Goal: Navigation & Orientation: Find specific page/section

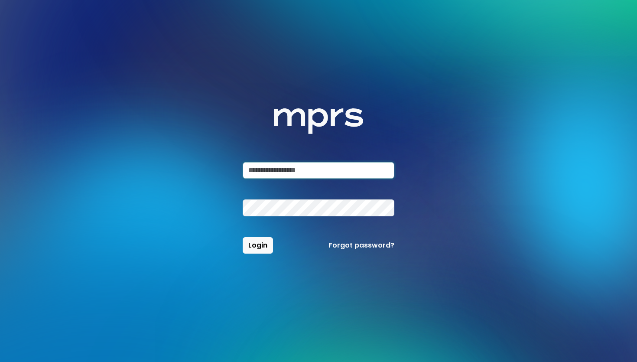
click at [294, 165] on input "email" at bounding box center [319, 170] width 152 height 16
type input "**********"
click at [243, 237] on button "Login" at bounding box center [258, 245] width 30 height 16
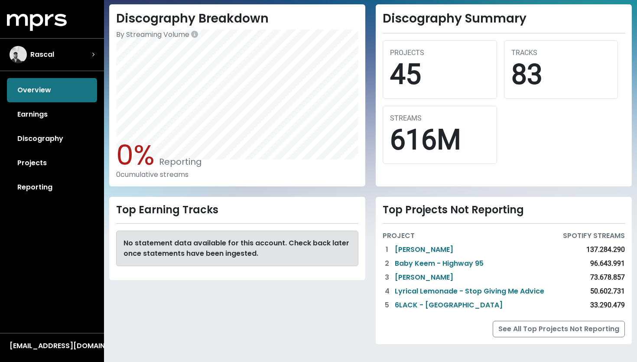
scroll to position [104, 0]
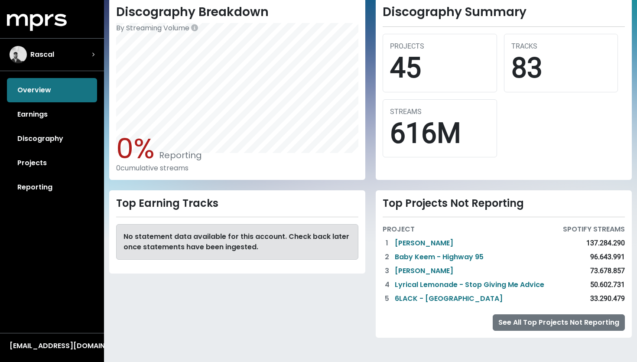
click at [559, 329] on link "See All Top Projects Not Reporting" at bounding box center [559, 322] width 132 height 16
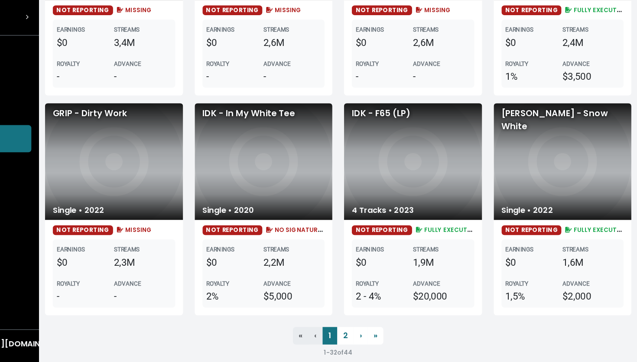
scroll to position [1368, 0]
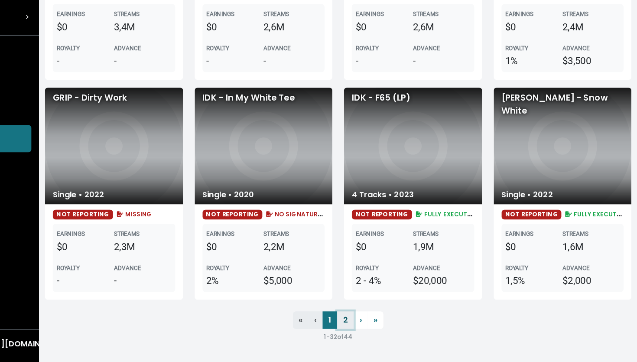
click at [378, 326] on link "2" at bounding box center [377, 325] width 15 height 16
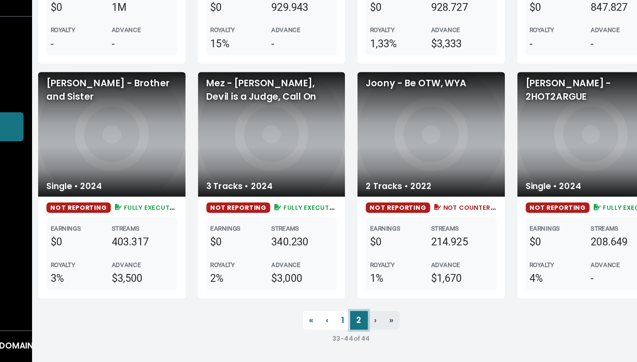
scroll to position [388, 0]
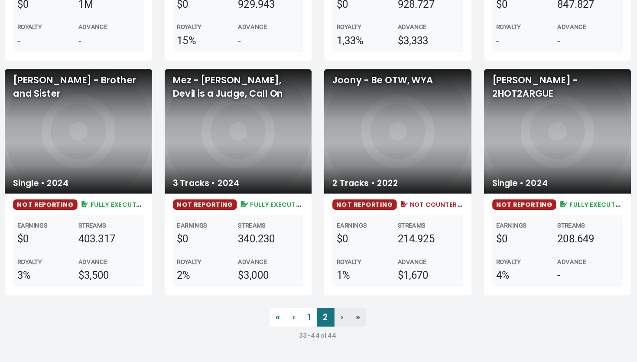
click at [388, 324] on li "› Next" at bounding box center [391, 325] width 13 height 16
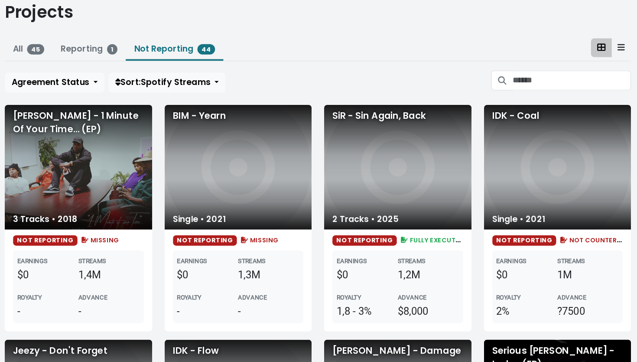
scroll to position [0, 0]
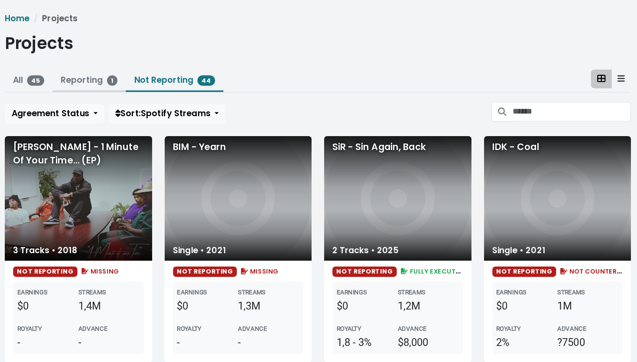
click at [182, 69] on link "Reporting 1" at bounding box center [180, 67] width 48 height 10
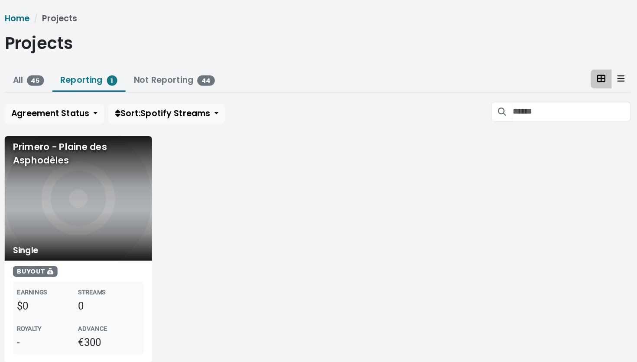
click at [109, 65] on div "Home Projects Projects All 45 Reporting 1 Not Reporting 44 Agreement Status Sor…" at bounding box center [370, 159] width 533 height 299
click at [117, 66] on link "All 45" at bounding box center [129, 67] width 26 height 10
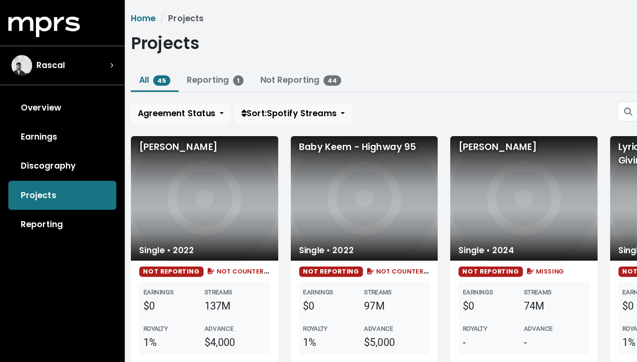
click at [127, 69] on link "All 45" at bounding box center [129, 67] width 26 height 10
click at [46, 187] on link "Reporting" at bounding box center [52, 187] width 90 height 24
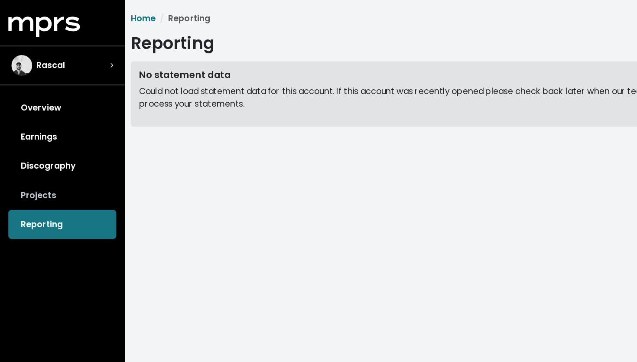
click at [50, 166] on link "Projects" at bounding box center [52, 163] width 90 height 24
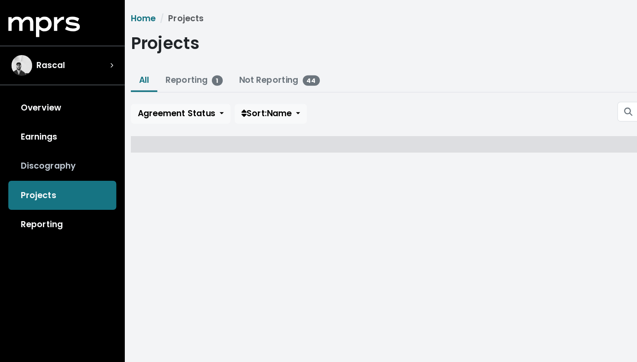
click at [57, 142] on link "Discography" at bounding box center [52, 139] width 90 height 24
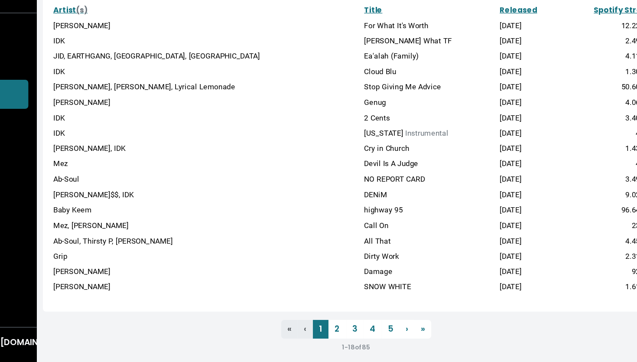
scroll to position [101, 0]
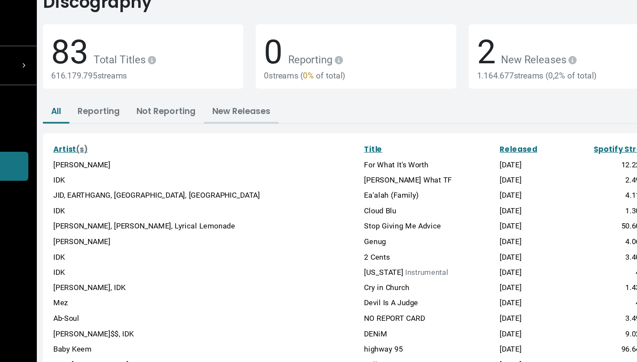
click at [268, 94] on link "New Releases" at bounding box center [275, 93] width 49 height 10
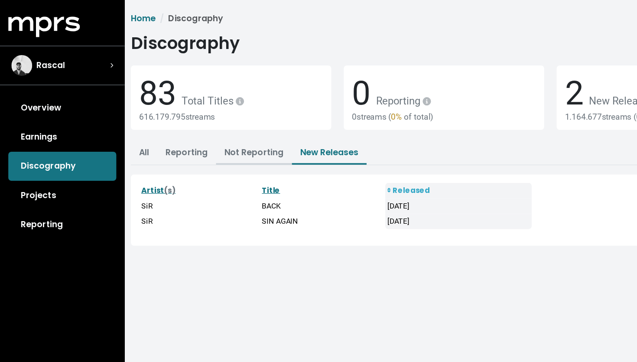
click at [204, 128] on link "Not Reporting" at bounding box center [211, 127] width 49 height 10
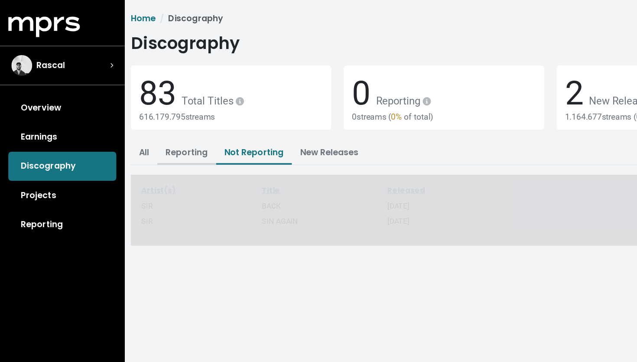
click at [170, 124] on link "Reporting" at bounding box center [155, 127] width 35 height 10
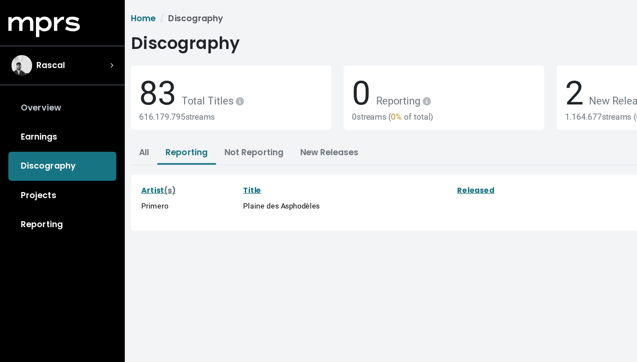
click at [67, 87] on link "Overview" at bounding box center [52, 90] width 90 height 24
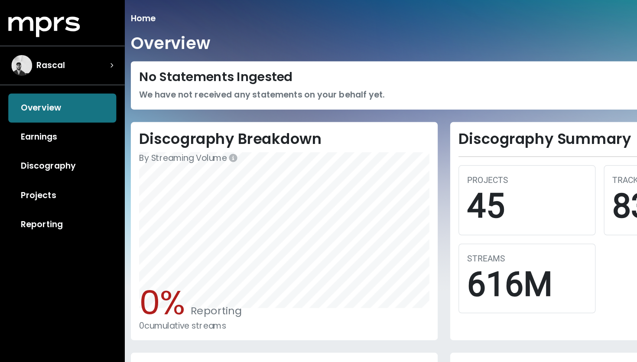
click at [49, 95] on div "Overview Earnings Discography Projects Reporting" at bounding box center [52, 138] width 104 height 121
